Goal: Task Accomplishment & Management: Use online tool/utility

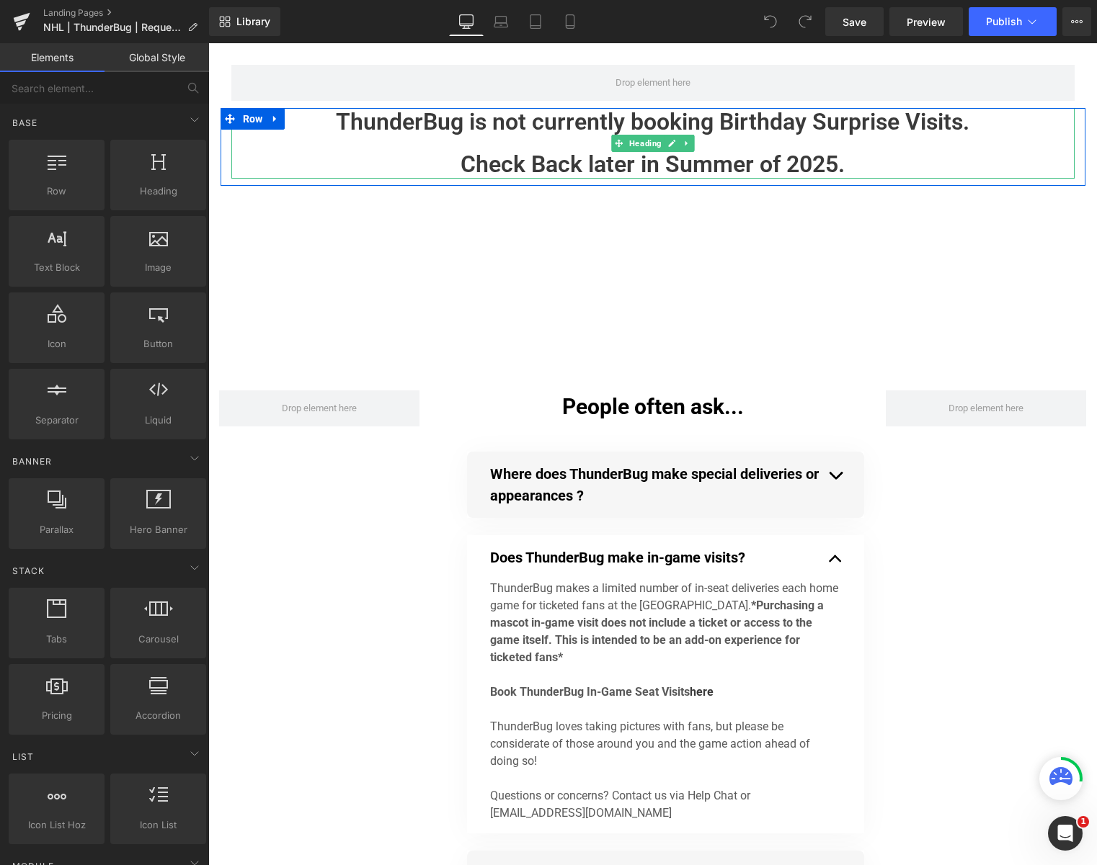
click at [526, 171] on h1 "Check Back later in Summer of 2025." at bounding box center [652, 164] width 843 height 27
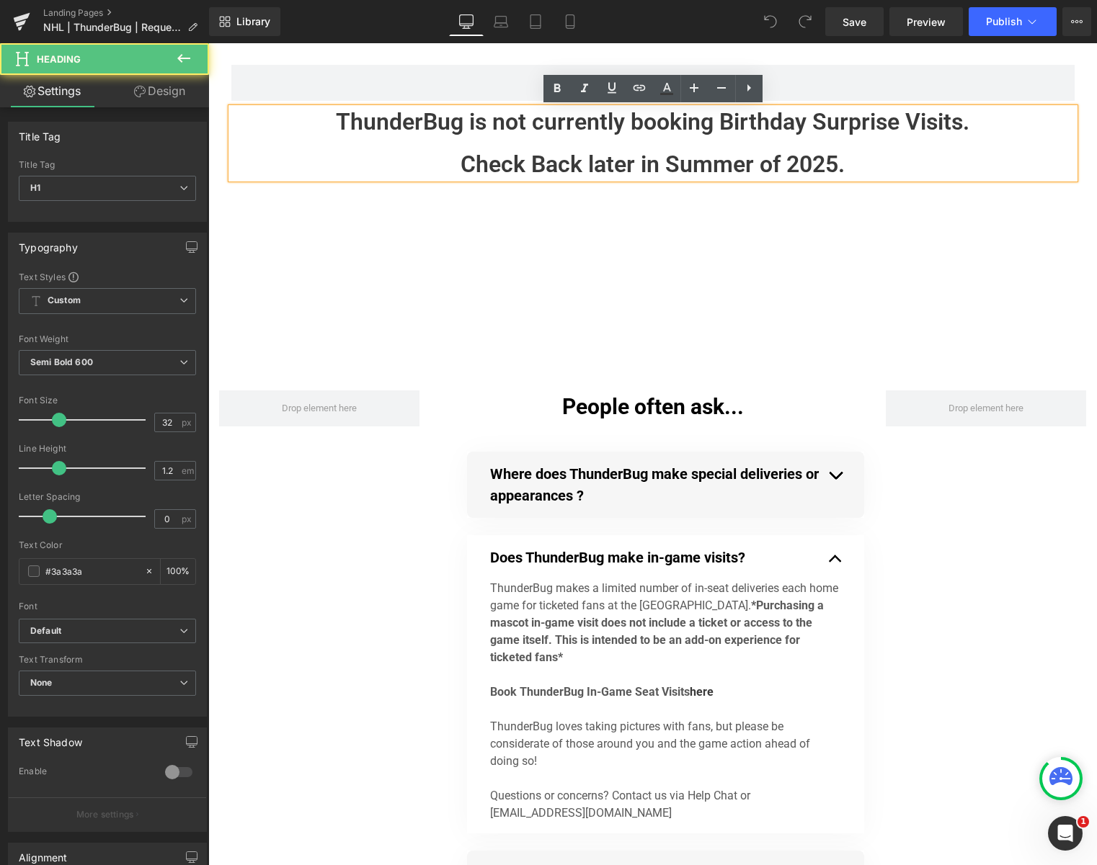
drag, startPoint x: 870, startPoint y: 159, endPoint x: 421, endPoint y: 153, distance: 449.6
click at [421, 153] on h1 "Check Back later in Summer of 2025." at bounding box center [652, 164] width 843 height 27
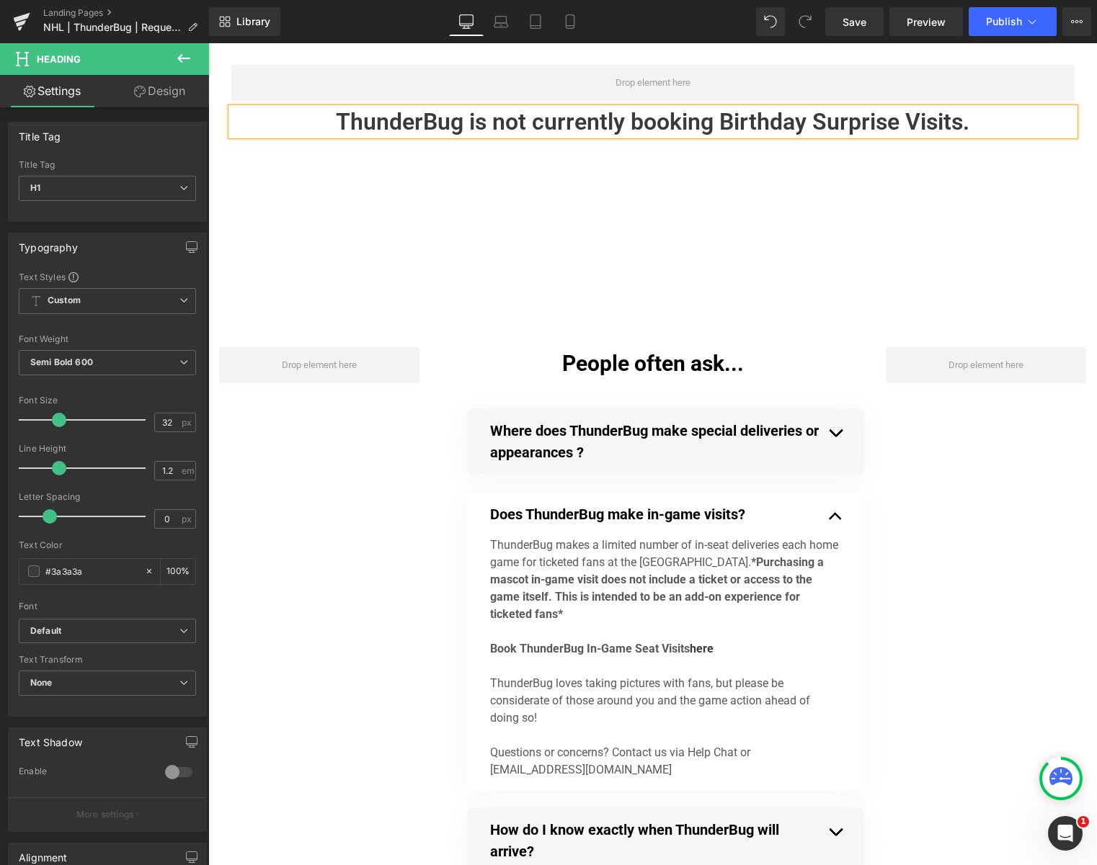
scroll to position [13, 0]
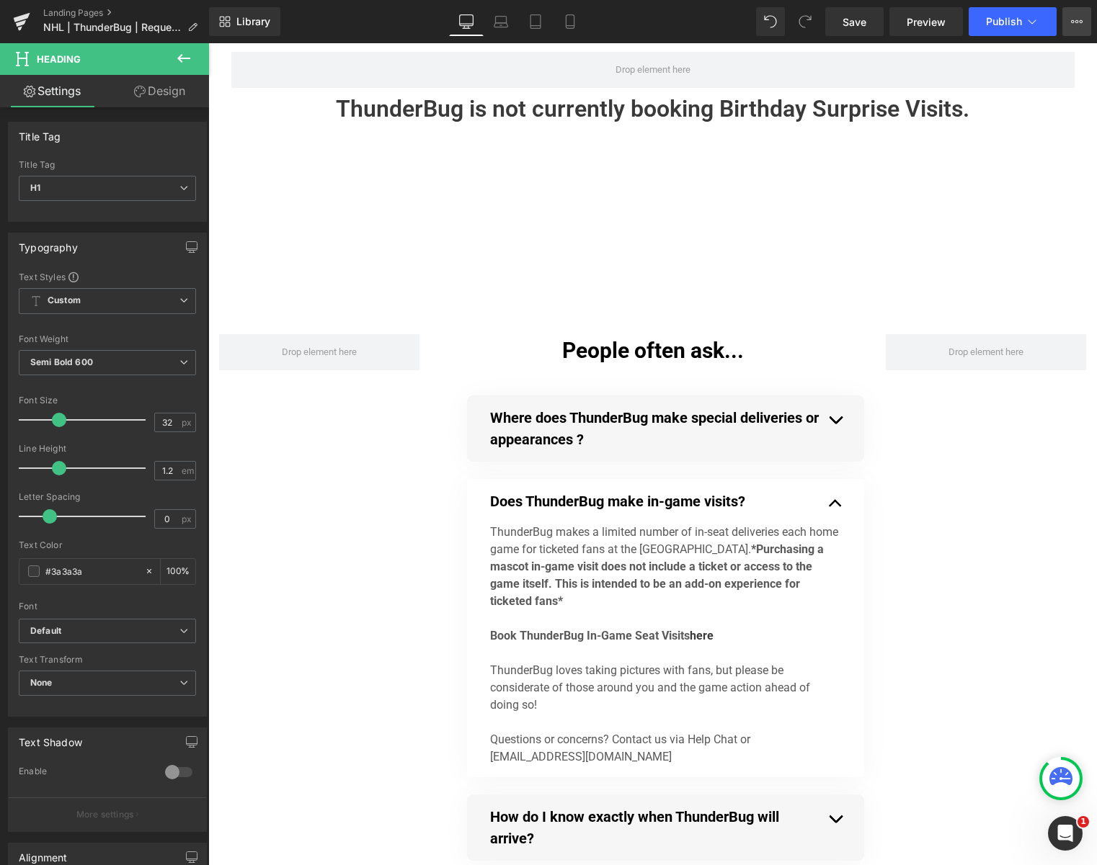
click at [1077, 28] on button "View Live Page View with current Template Save Template to Library Schedule Pub…" at bounding box center [1076, 21] width 29 height 29
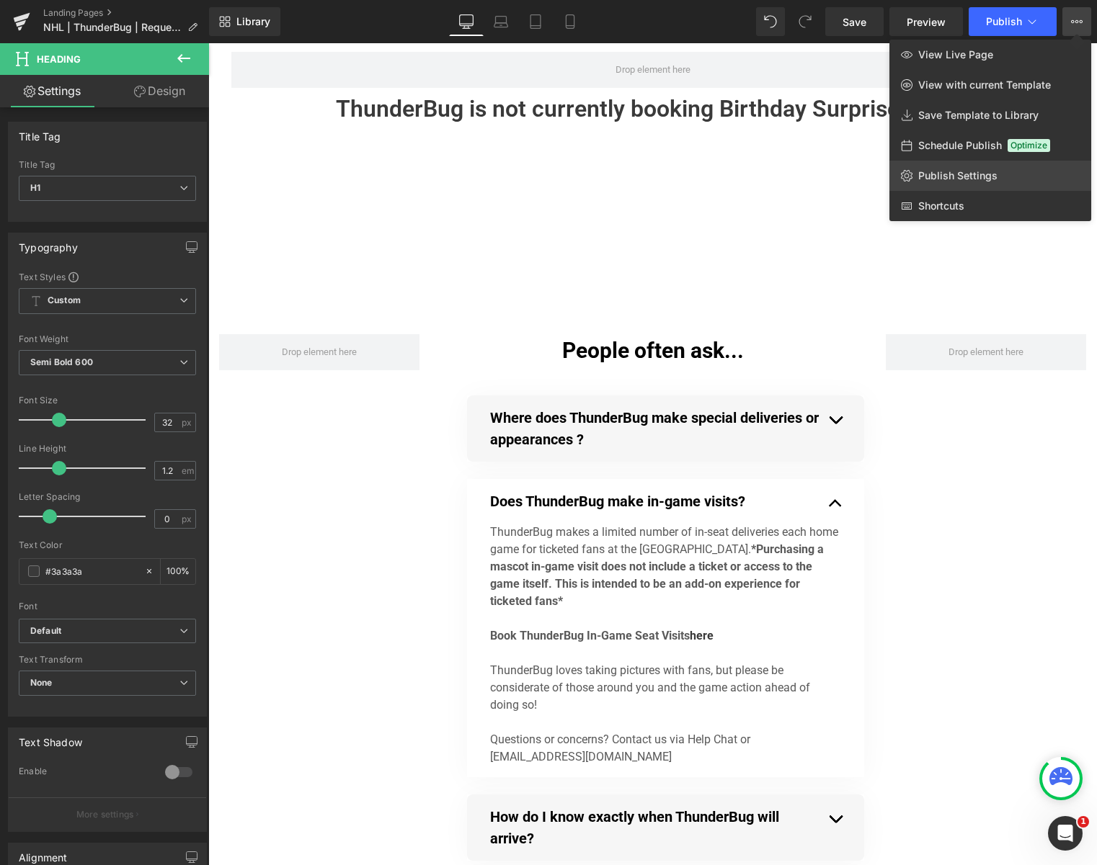
click at [955, 173] on span "Publish Settings" at bounding box center [957, 175] width 79 height 13
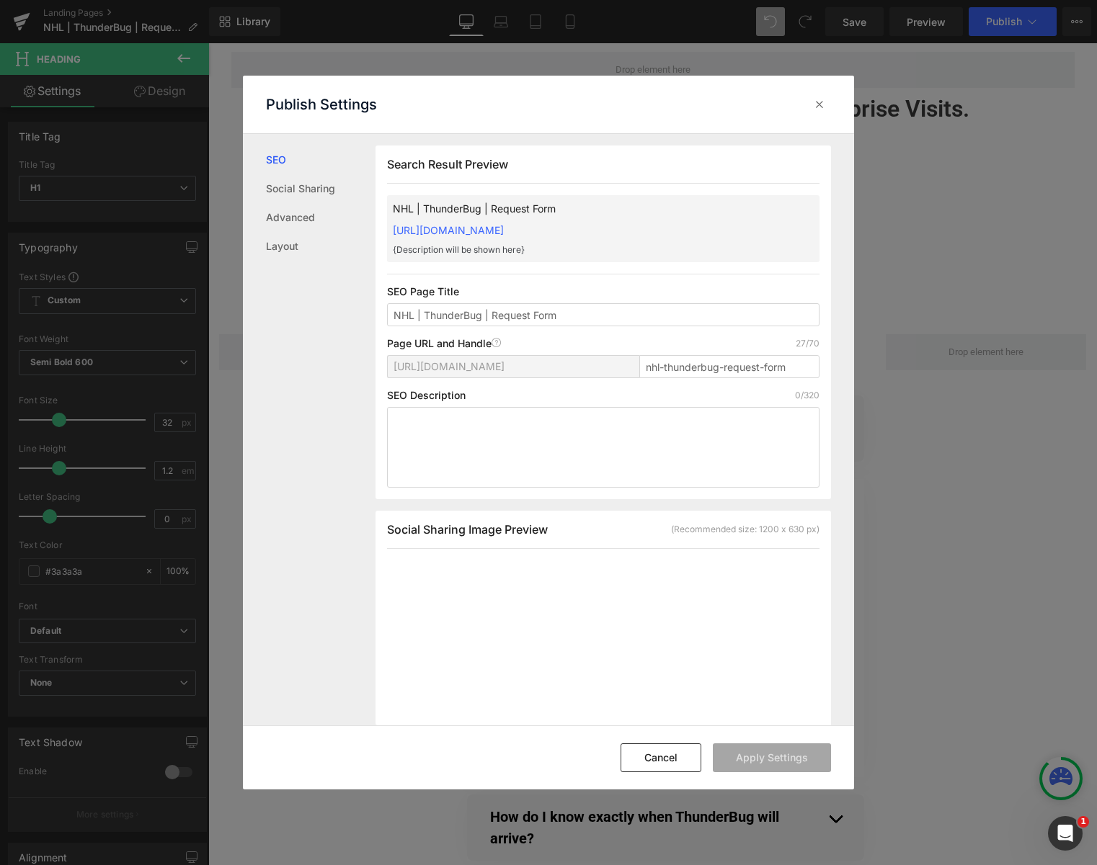
scroll to position [1, 0]
click at [304, 182] on link "Social Sharing" at bounding box center [321, 188] width 110 height 29
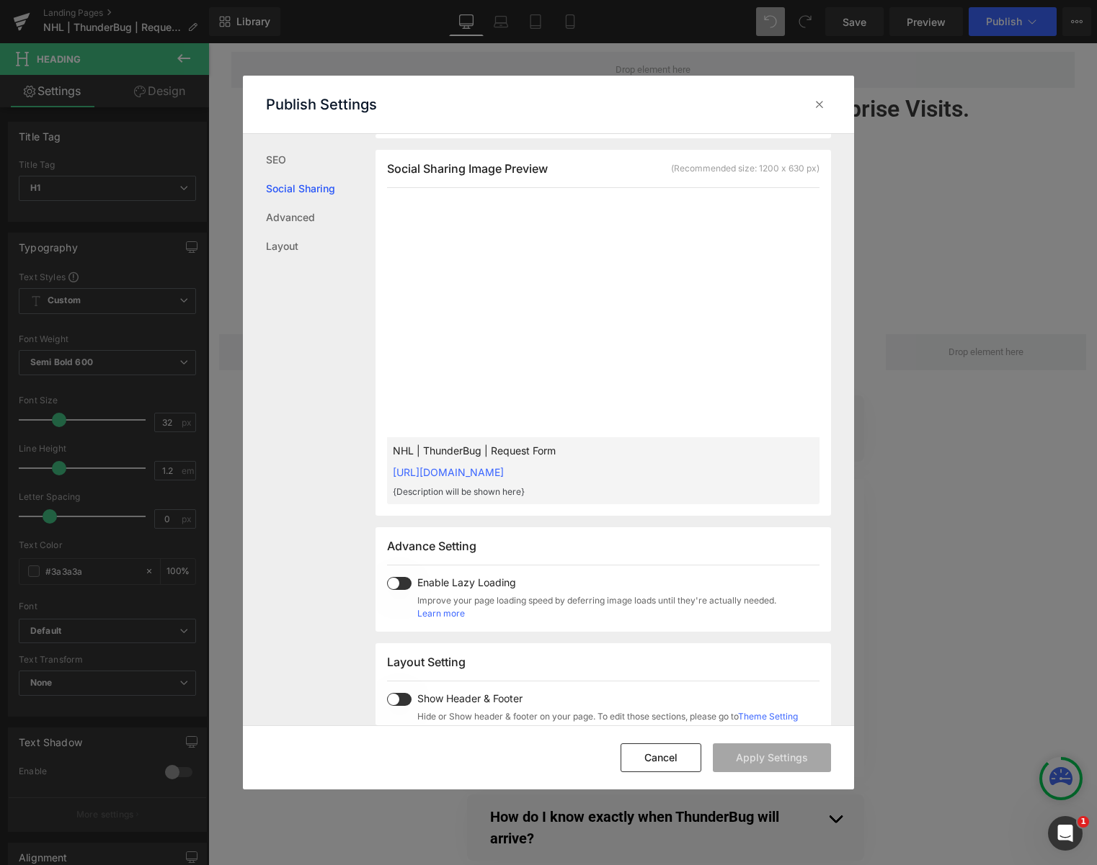
scroll to position [366, 0]
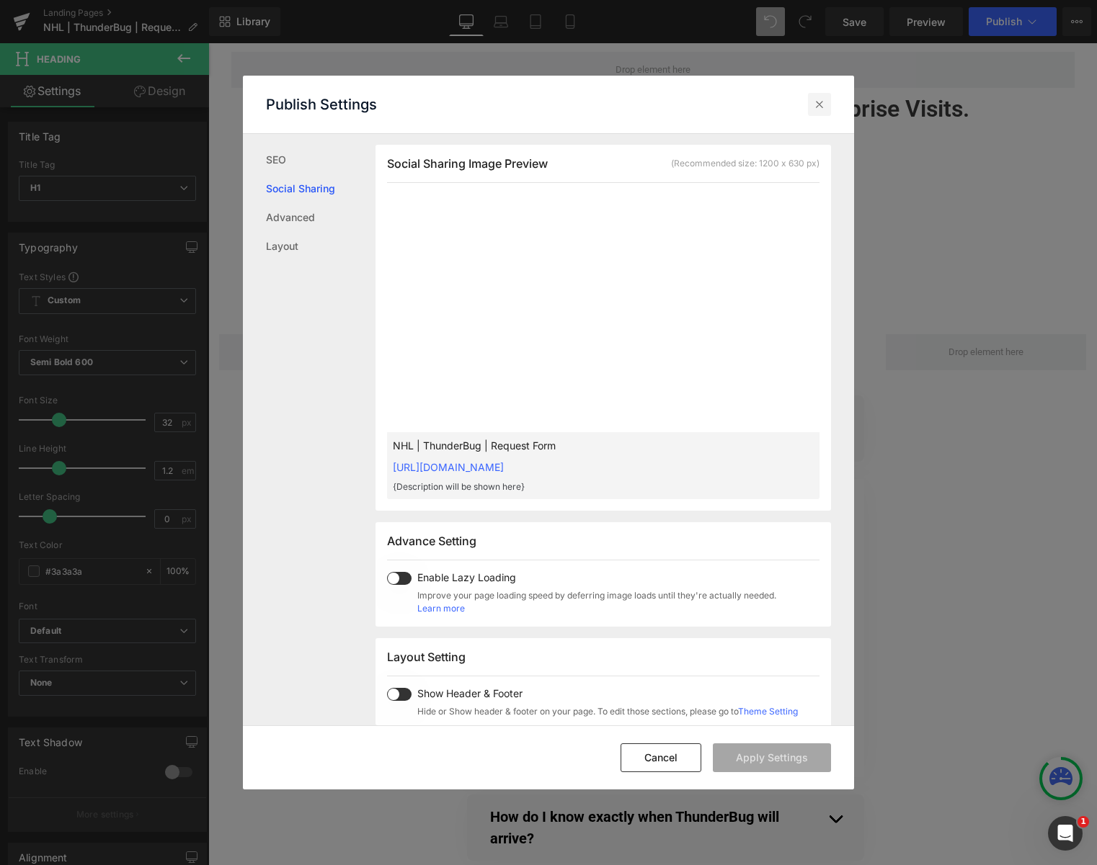
click at [821, 102] on icon at bounding box center [819, 104] width 14 height 14
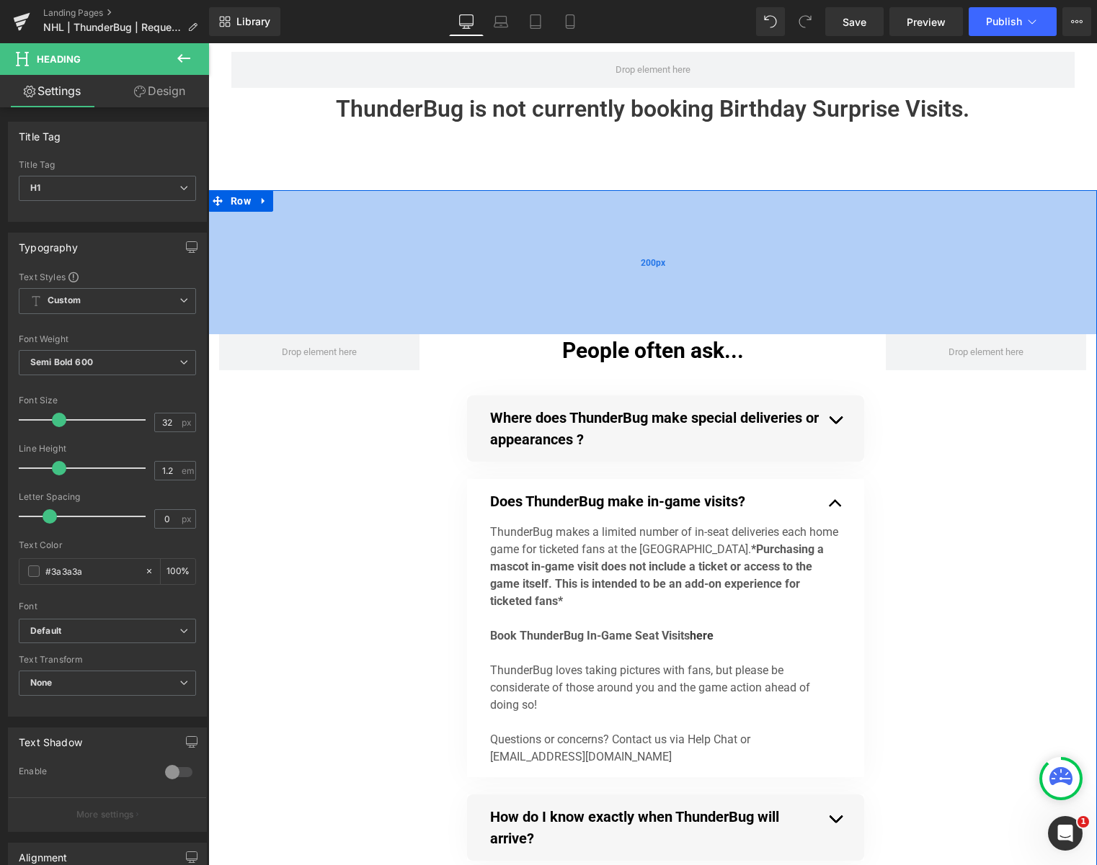
scroll to position [0, 0]
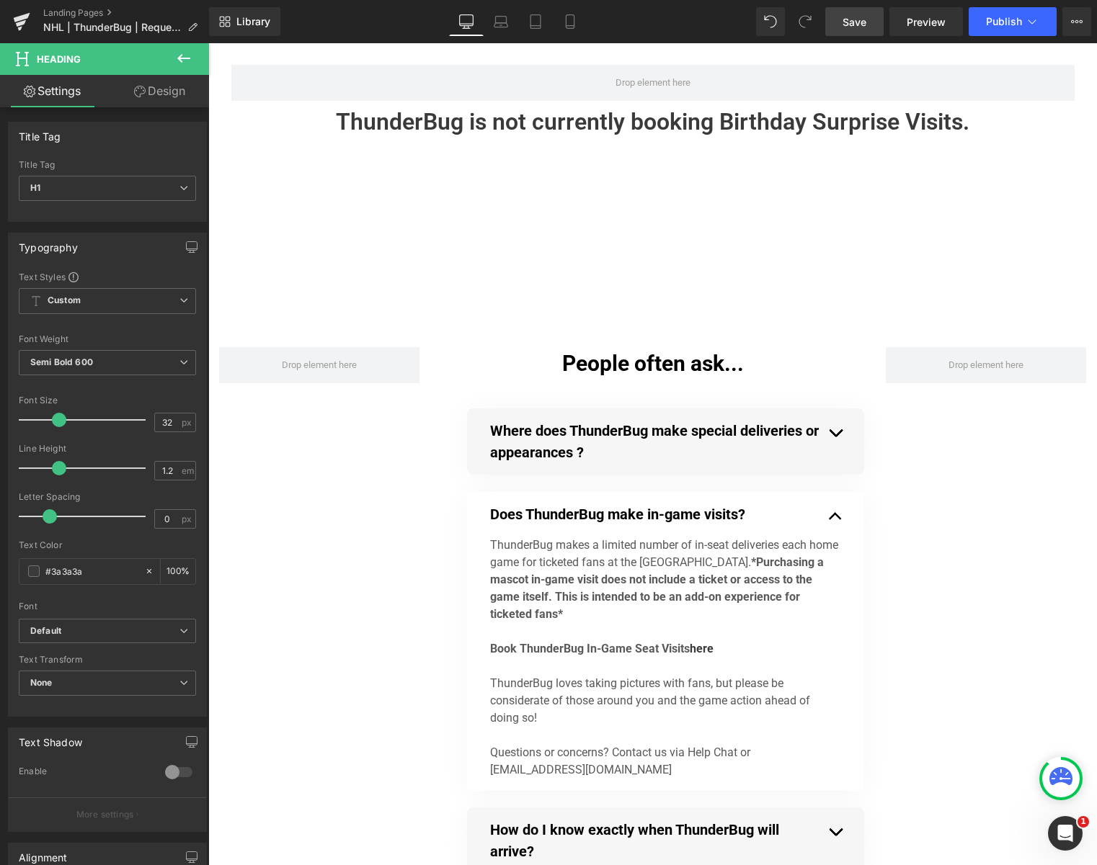
click at [871, 13] on link "Save" at bounding box center [854, 21] width 58 height 29
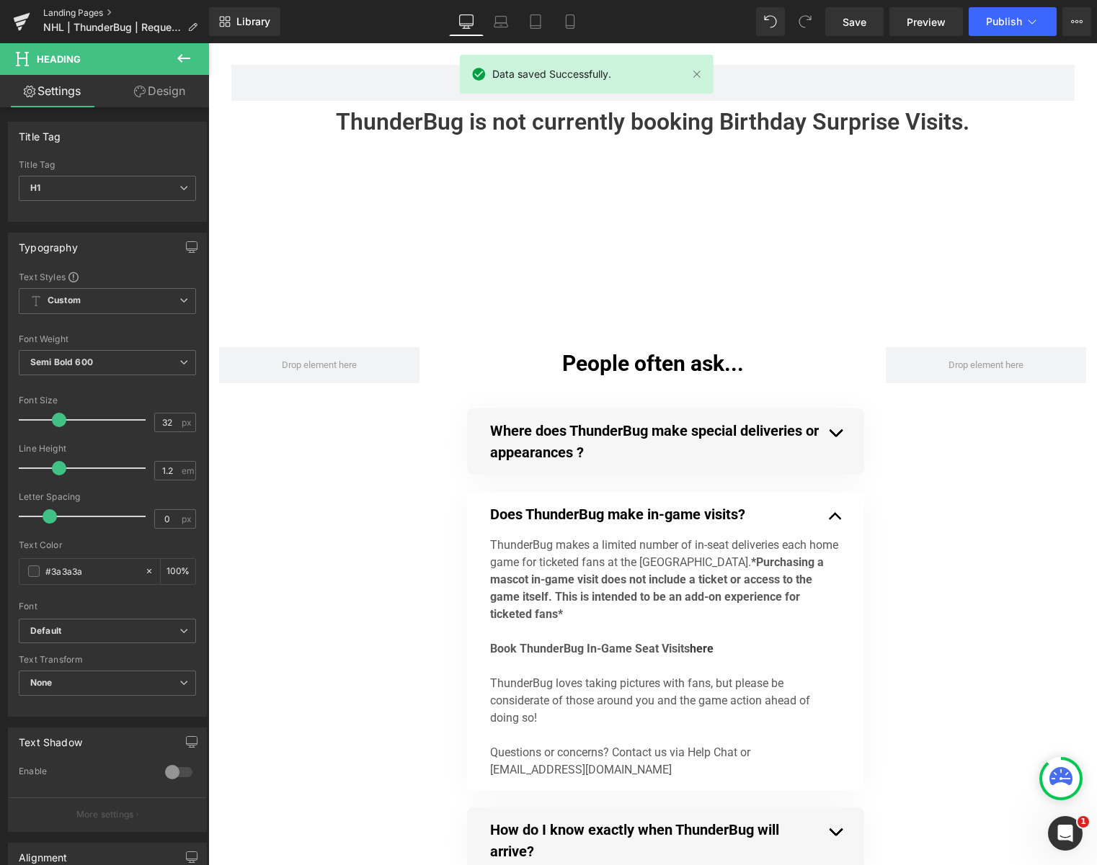
click at [74, 12] on link "Landing Pages" at bounding box center [126, 13] width 166 height 12
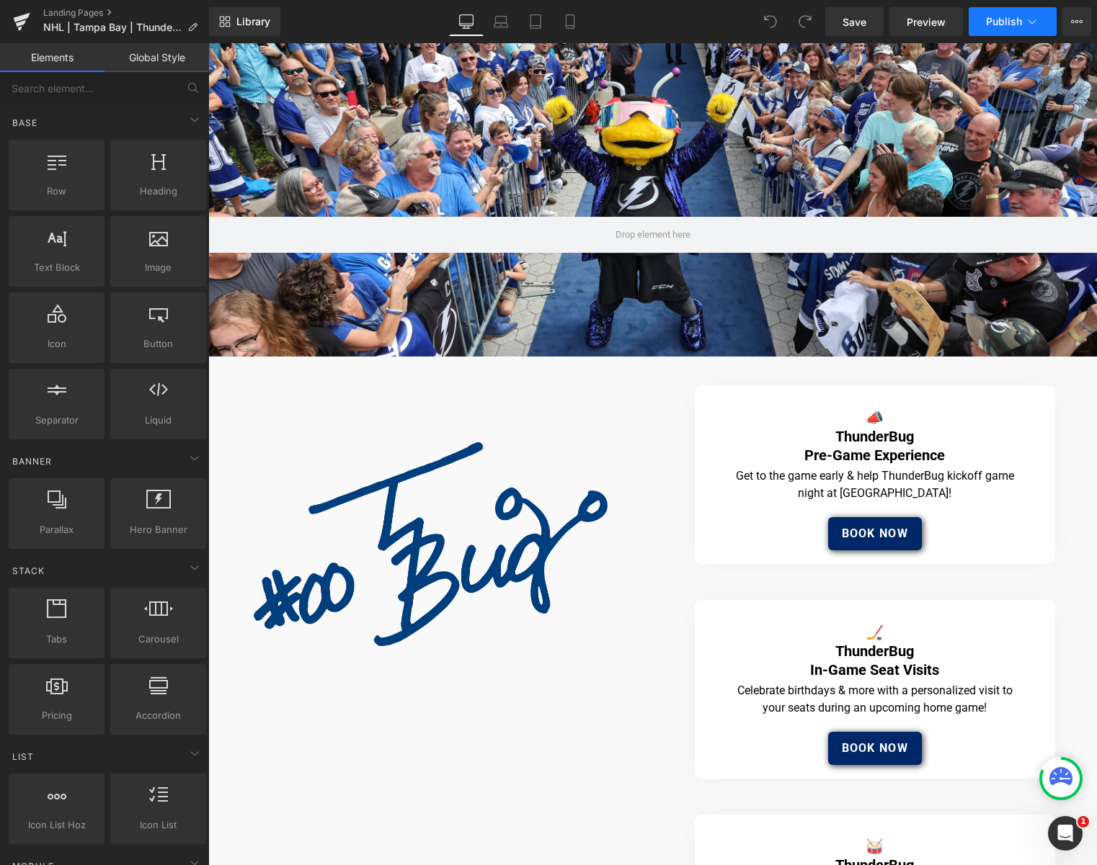
click at [992, 23] on span "Publish" at bounding box center [1004, 22] width 36 height 12
click at [927, 23] on span "Preview" at bounding box center [925, 21] width 39 height 15
click at [994, 32] on button "Publish" at bounding box center [1012, 21] width 88 height 29
click at [1000, 19] on span "Publish" at bounding box center [1004, 22] width 36 height 12
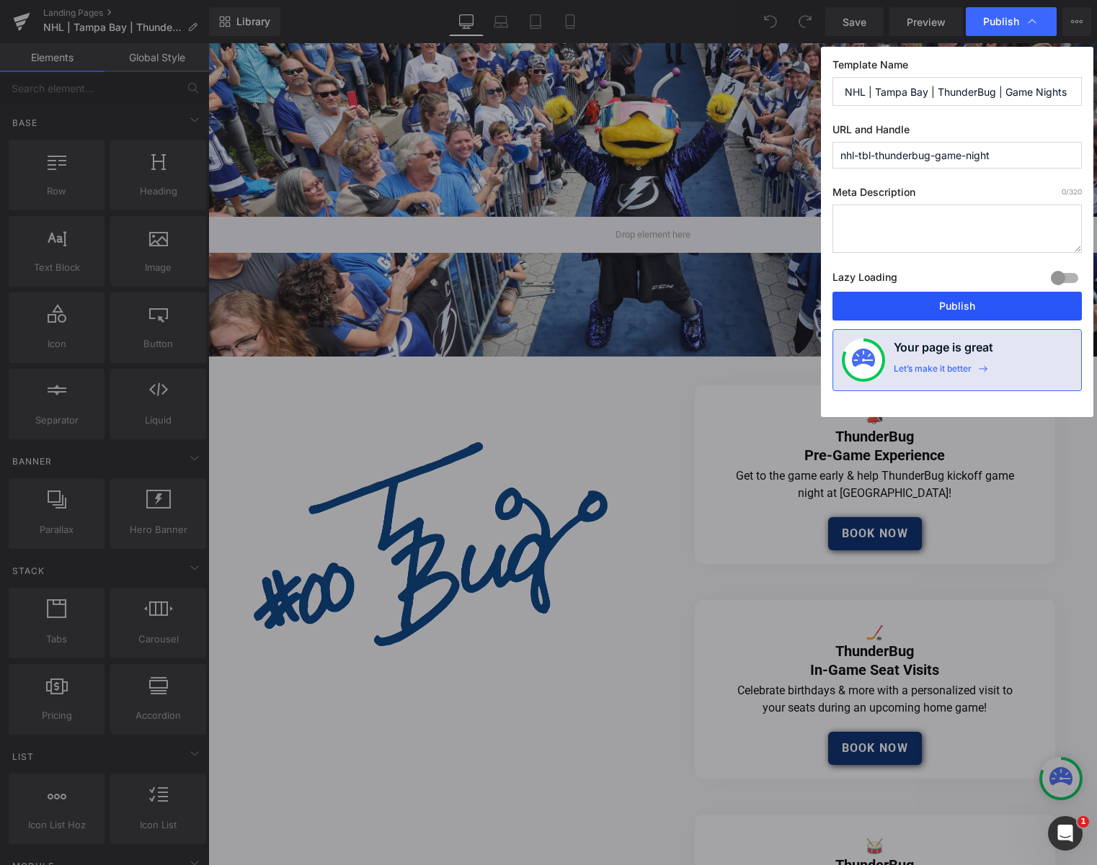
click at [947, 300] on button "Publish" at bounding box center [956, 306] width 249 height 29
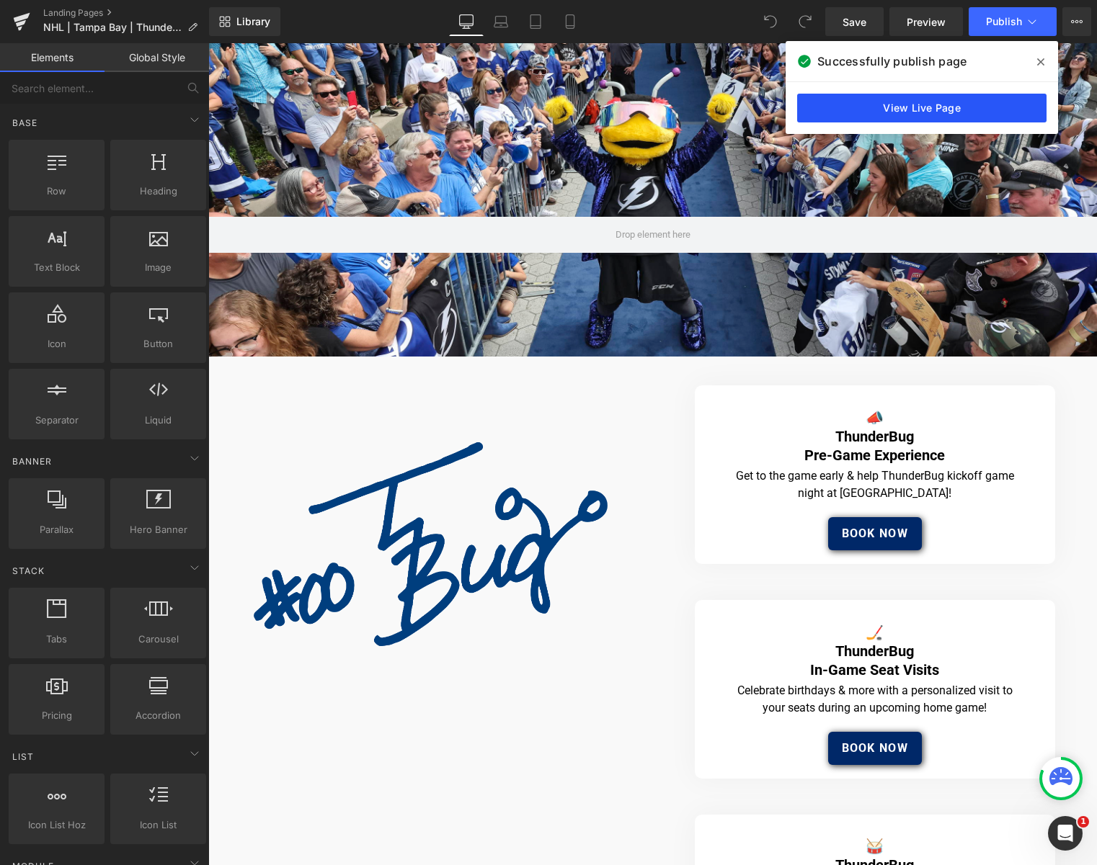
click at [875, 105] on link "View Live Page" at bounding box center [921, 108] width 249 height 29
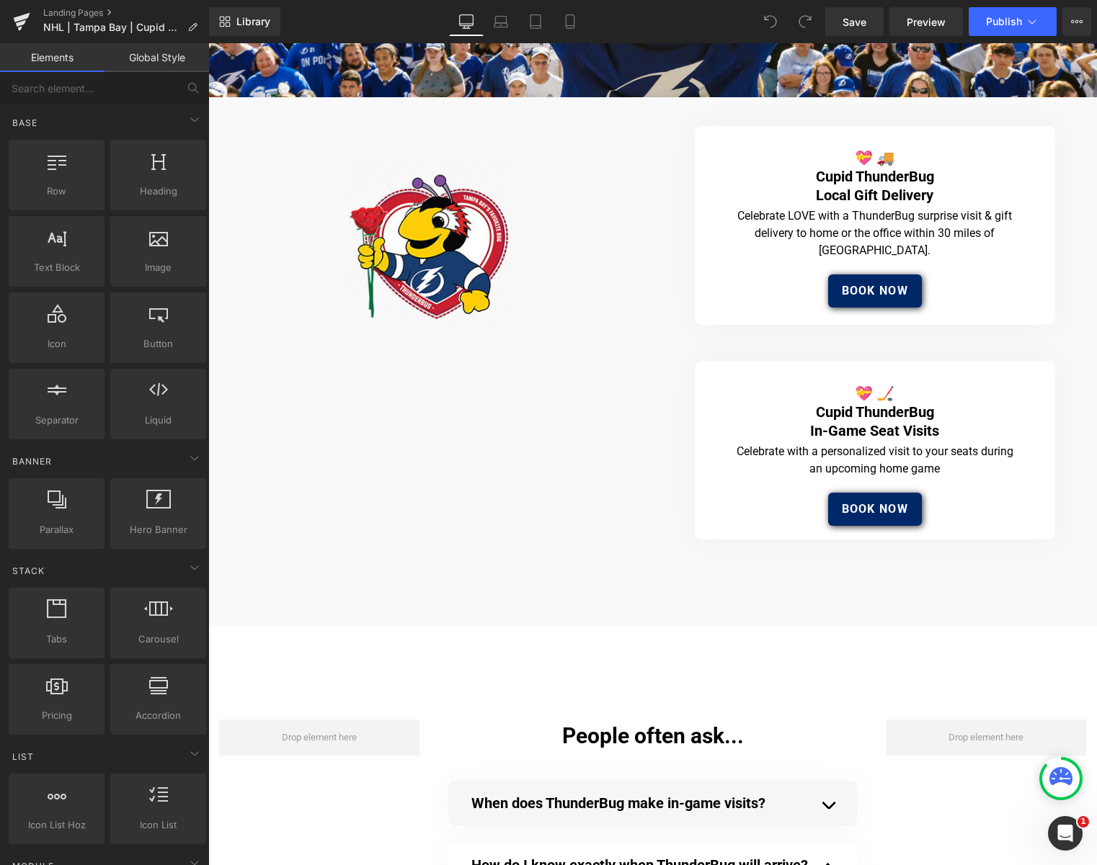
scroll to position [251, 0]
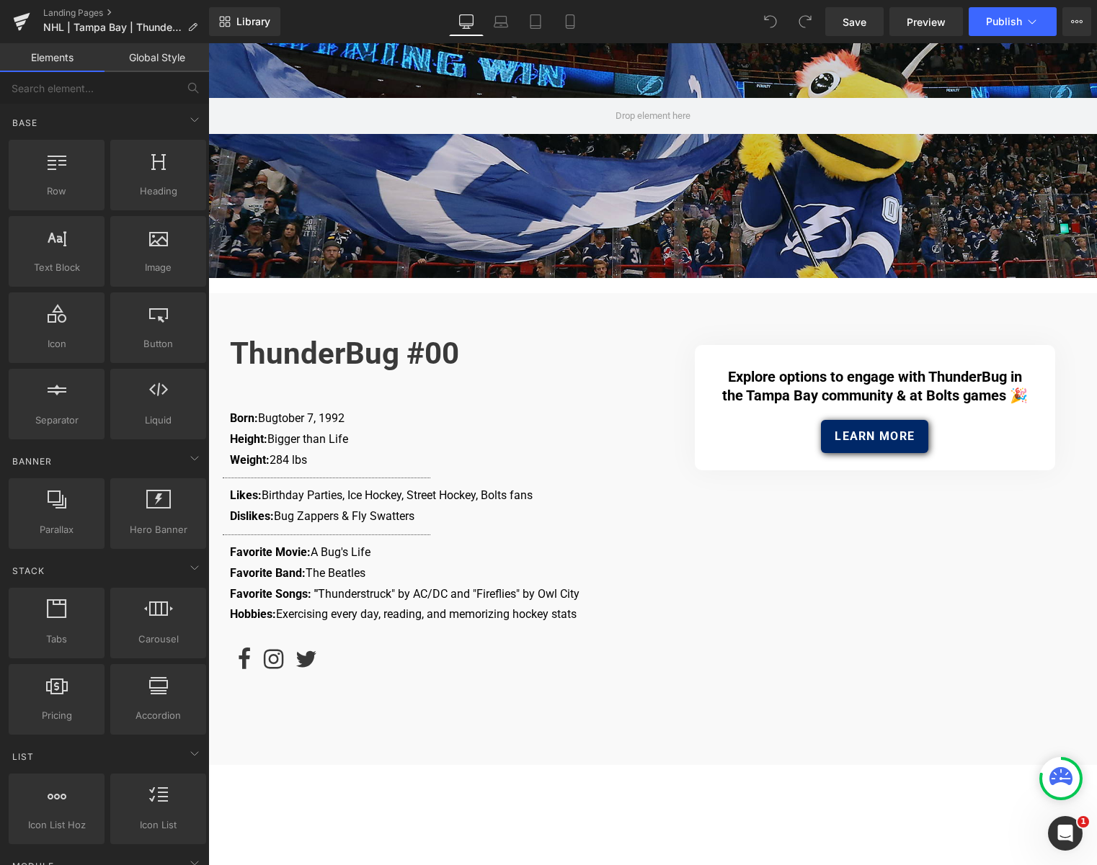
scroll to position [92, 0]
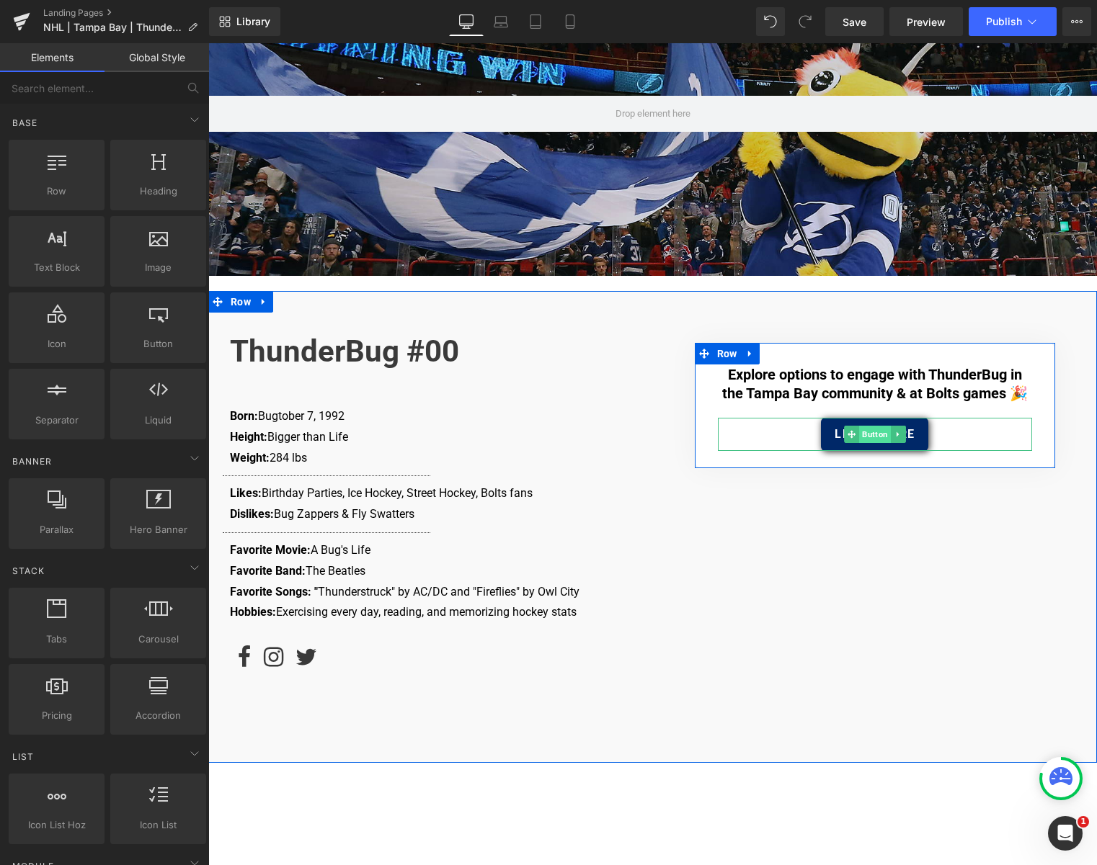
click at [881, 436] on span "Button" at bounding box center [875, 434] width 32 height 17
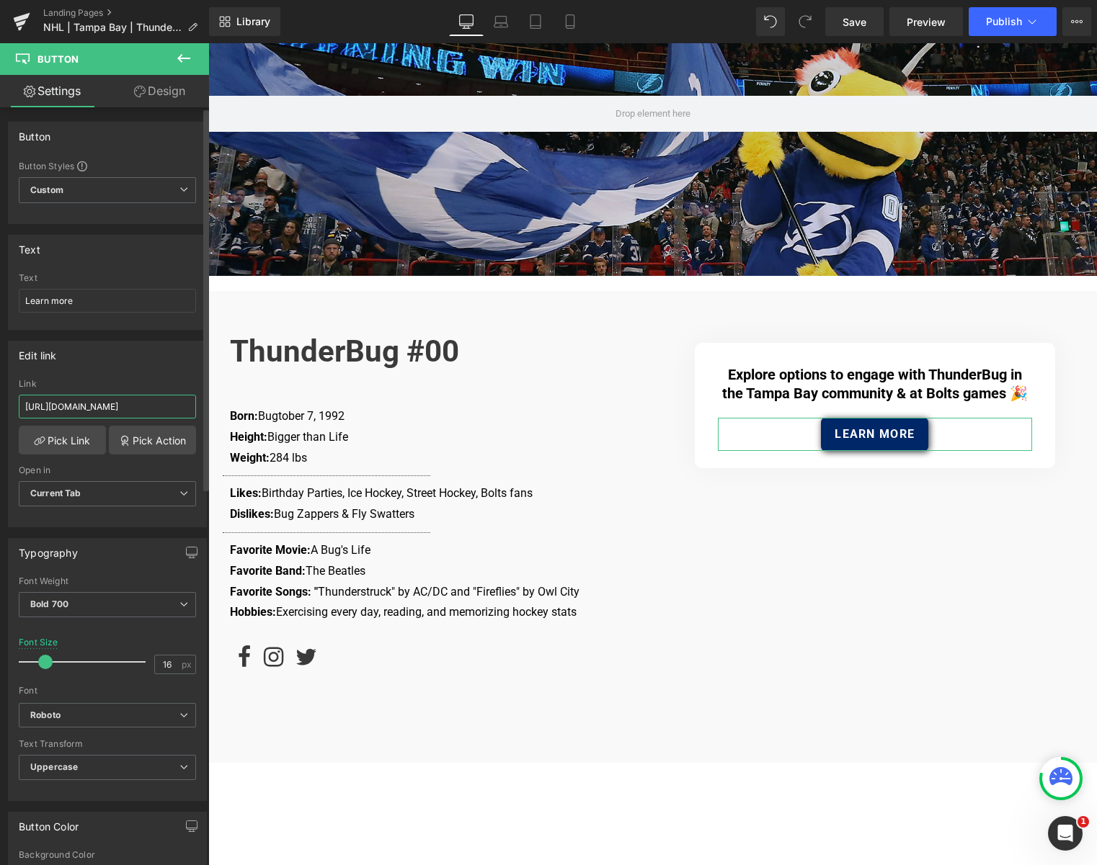
click at [157, 413] on input "https://www.nhl.com/lightning/fans/thunderbug" at bounding box center [107, 407] width 177 height 24
click at [70, 11] on link "Landing Pages" at bounding box center [126, 13] width 166 height 12
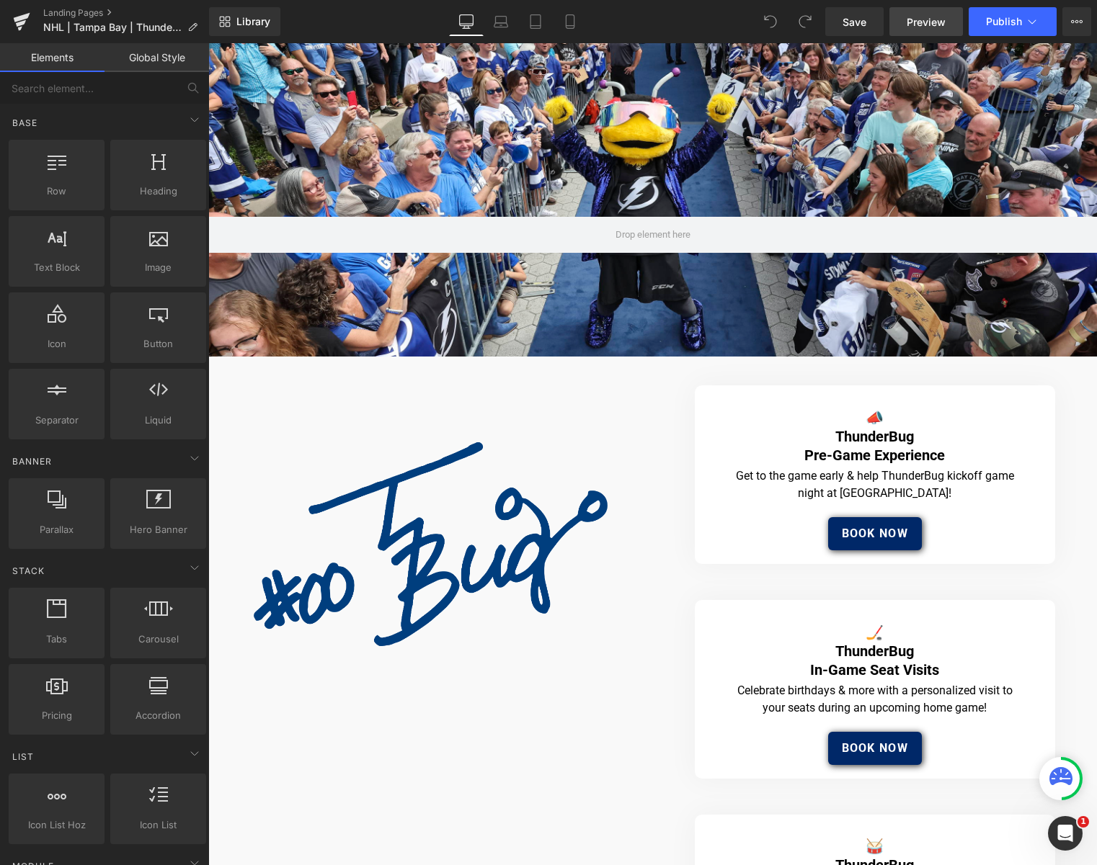
click at [924, 11] on link "Preview" at bounding box center [925, 21] width 73 height 29
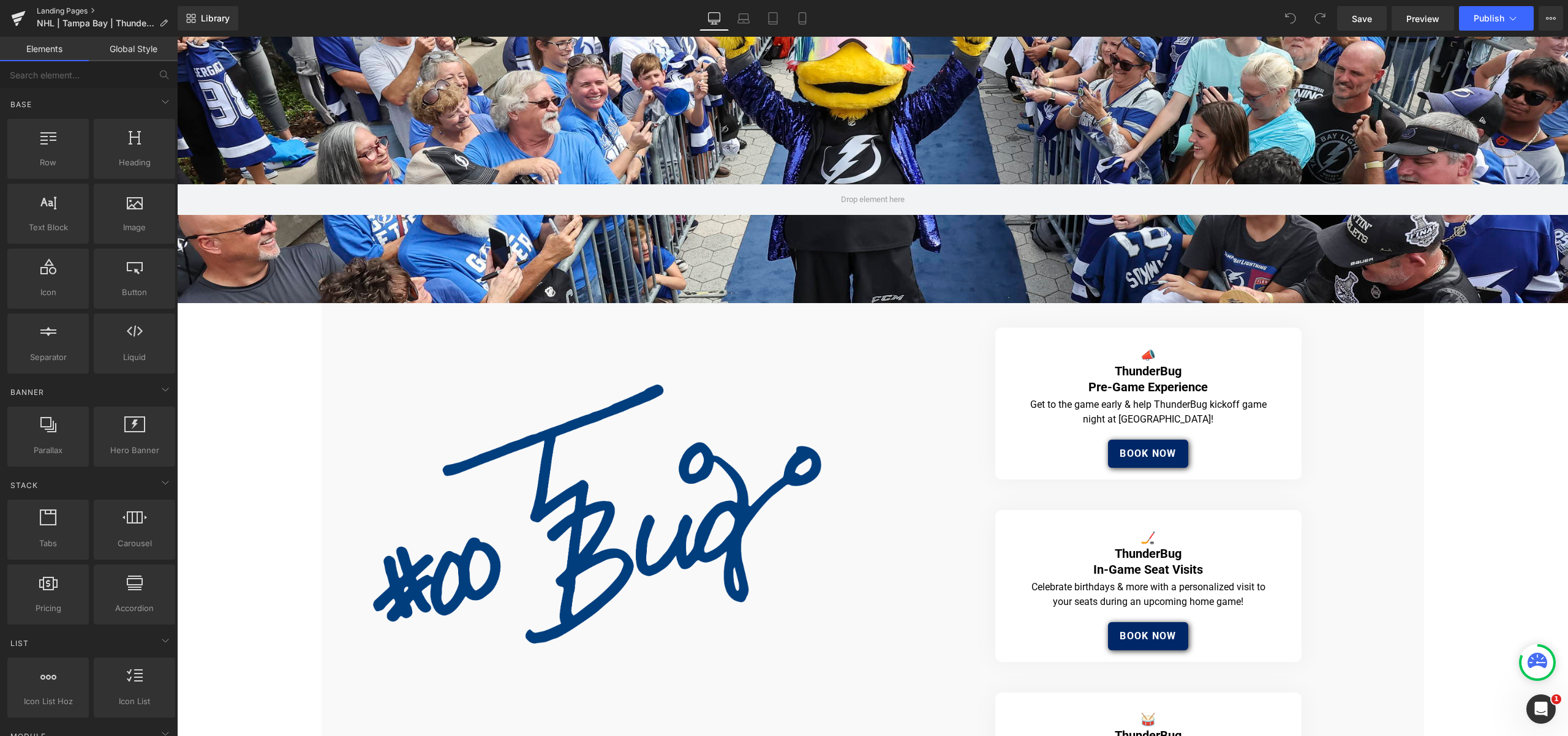
click at [52, 11] on link "Landing Pages" at bounding box center [107, 11] width 141 height 10
